Goal: Task Accomplishment & Management: Use online tool/utility

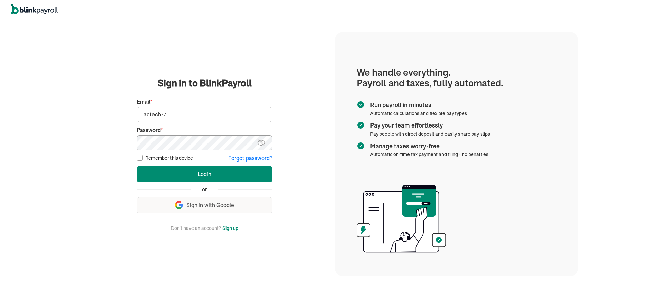
type input "actech777@yahoo.com"
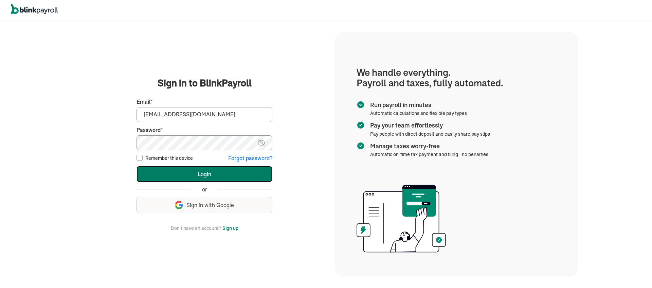
click at [207, 177] on button "Login" at bounding box center [205, 174] width 136 height 16
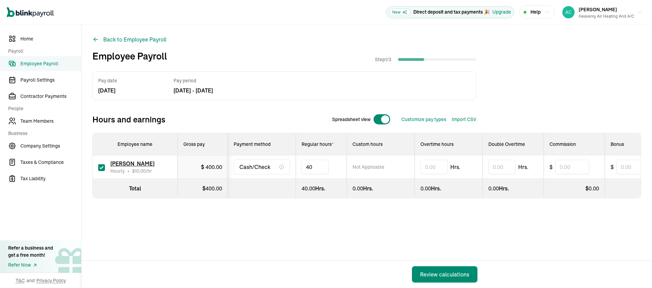
type input "4"
type input "20.50"
click at [450, 270] on div "Review calculations" at bounding box center [444, 274] width 49 height 8
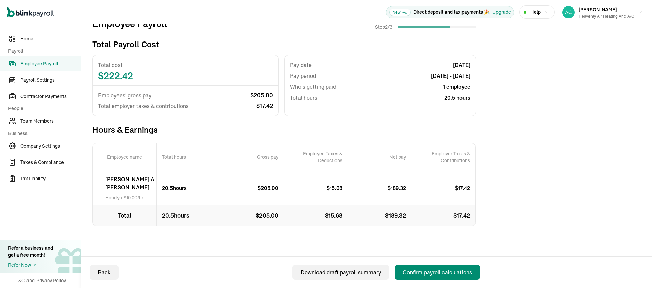
scroll to position [98, 0]
click at [431, 273] on div "Confirm payroll calculations" at bounding box center [437, 272] width 69 height 8
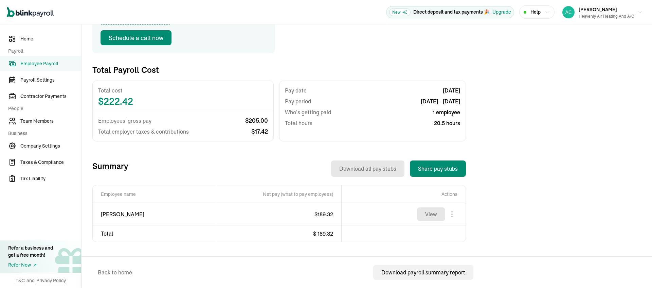
scroll to position [163, 0]
click at [425, 207] on button "View" at bounding box center [431, 214] width 28 height 14
click at [452, 207] on div at bounding box center [452, 214] width 15 height 15
click at [434, 207] on button "View" at bounding box center [431, 214] width 28 height 14
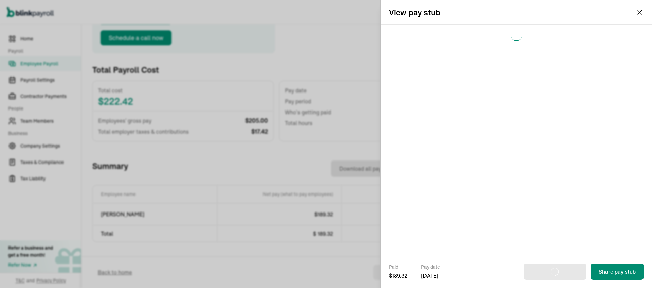
click at [434, 204] on div at bounding box center [516, 140] width 271 height 230
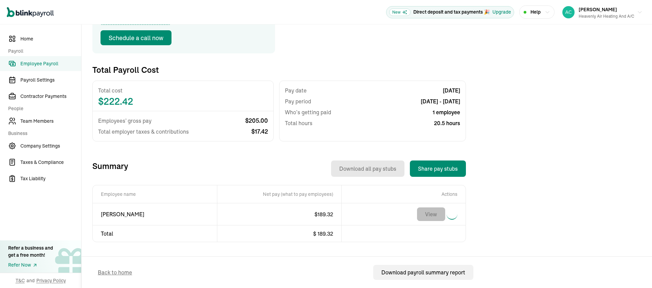
click at [433, 207] on button "View" at bounding box center [431, 214] width 28 height 14
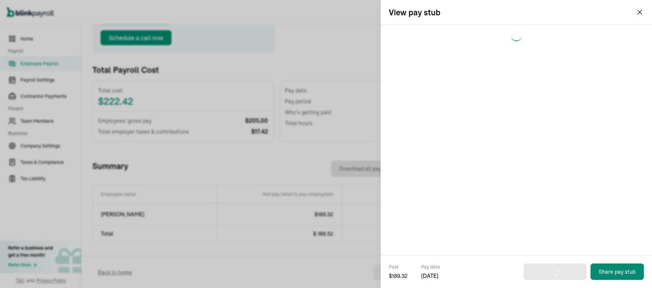
click at [433, 207] on div at bounding box center [516, 140] width 271 height 230
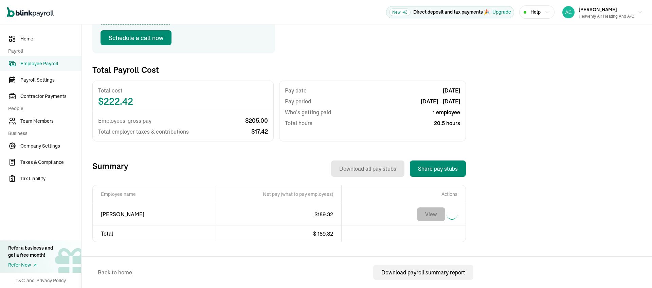
click at [423, 207] on button "View" at bounding box center [431, 214] width 28 height 14
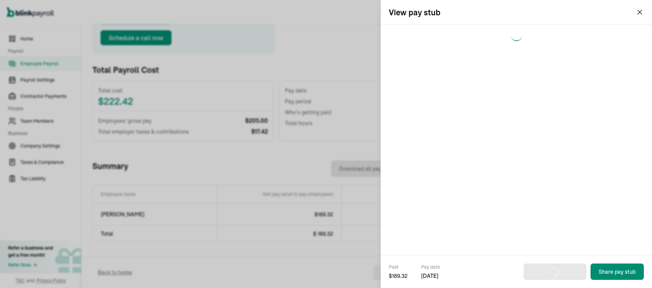
click at [426, 202] on div at bounding box center [516, 140] width 271 height 230
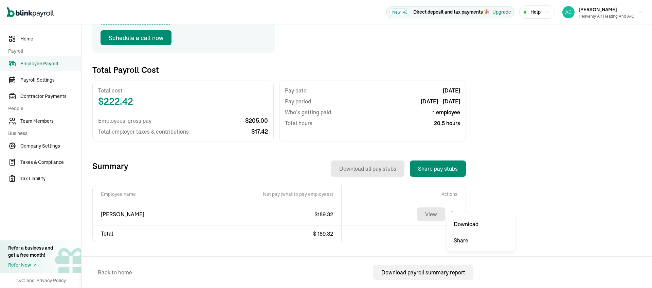
click at [454, 207] on body "Open main menu New Direct deposit and tax payments 🎉 Upgrade Help Michael Gonza…" at bounding box center [326, 144] width 652 height 288
click at [431, 207] on button "View" at bounding box center [431, 214] width 28 height 14
click at [438, 207] on button "View" at bounding box center [431, 214] width 28 height 14
click at [450, 208] on body "Open main menu New Direct deposit and tax payments 🎉 Upgrade Help Michael Gonza…" at bounding box center [326, 144] width 652 height 288
click at [579, 15] on div "Heavenly air Heating and a/c" at bounding box center [607, 16] width 56 height 6
